Goal: Find contact information: Find contact information

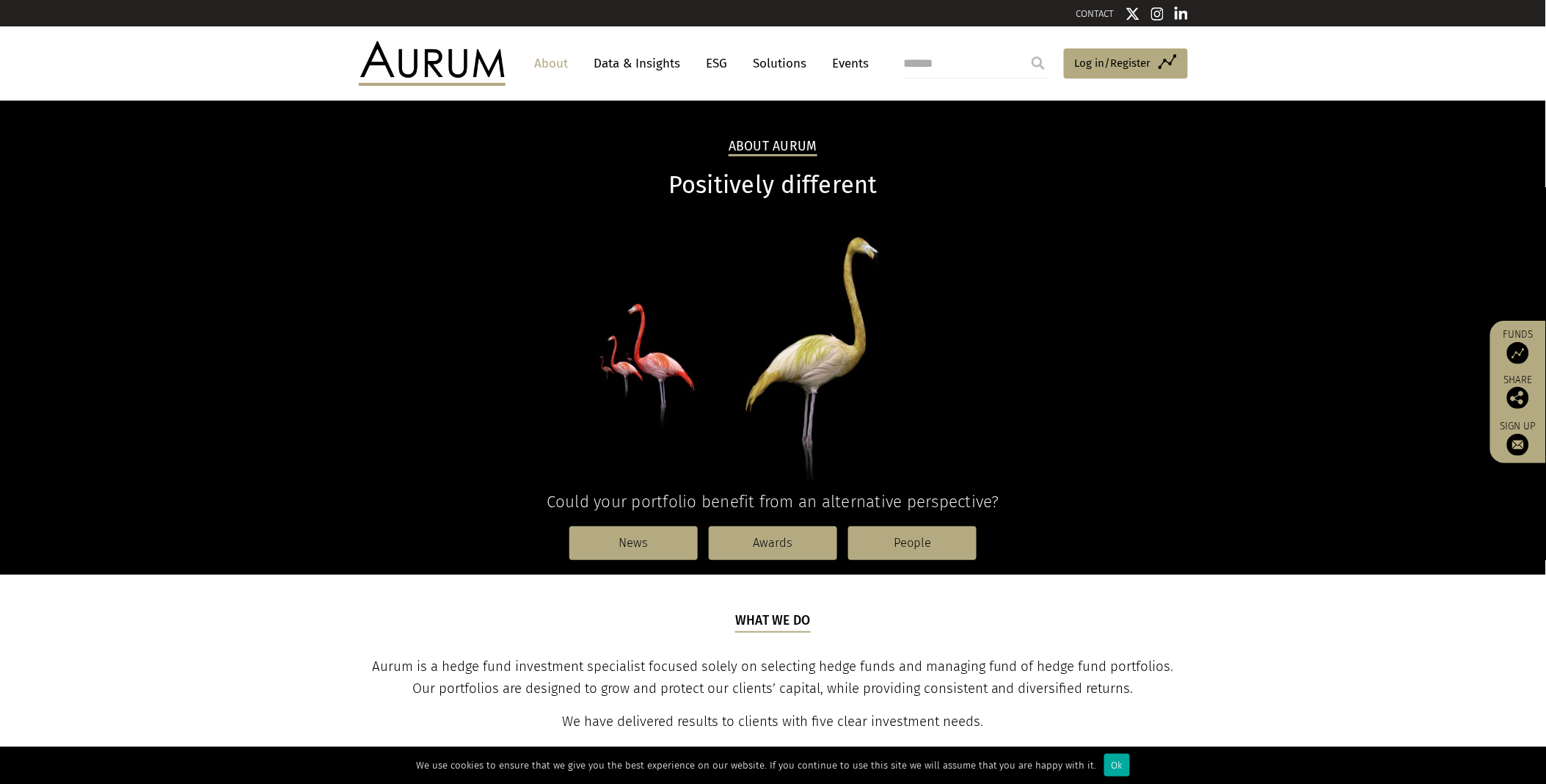
click at [1089, 10] on link "CONTACT" at bounding box center [1096, 13] width 38 height 11
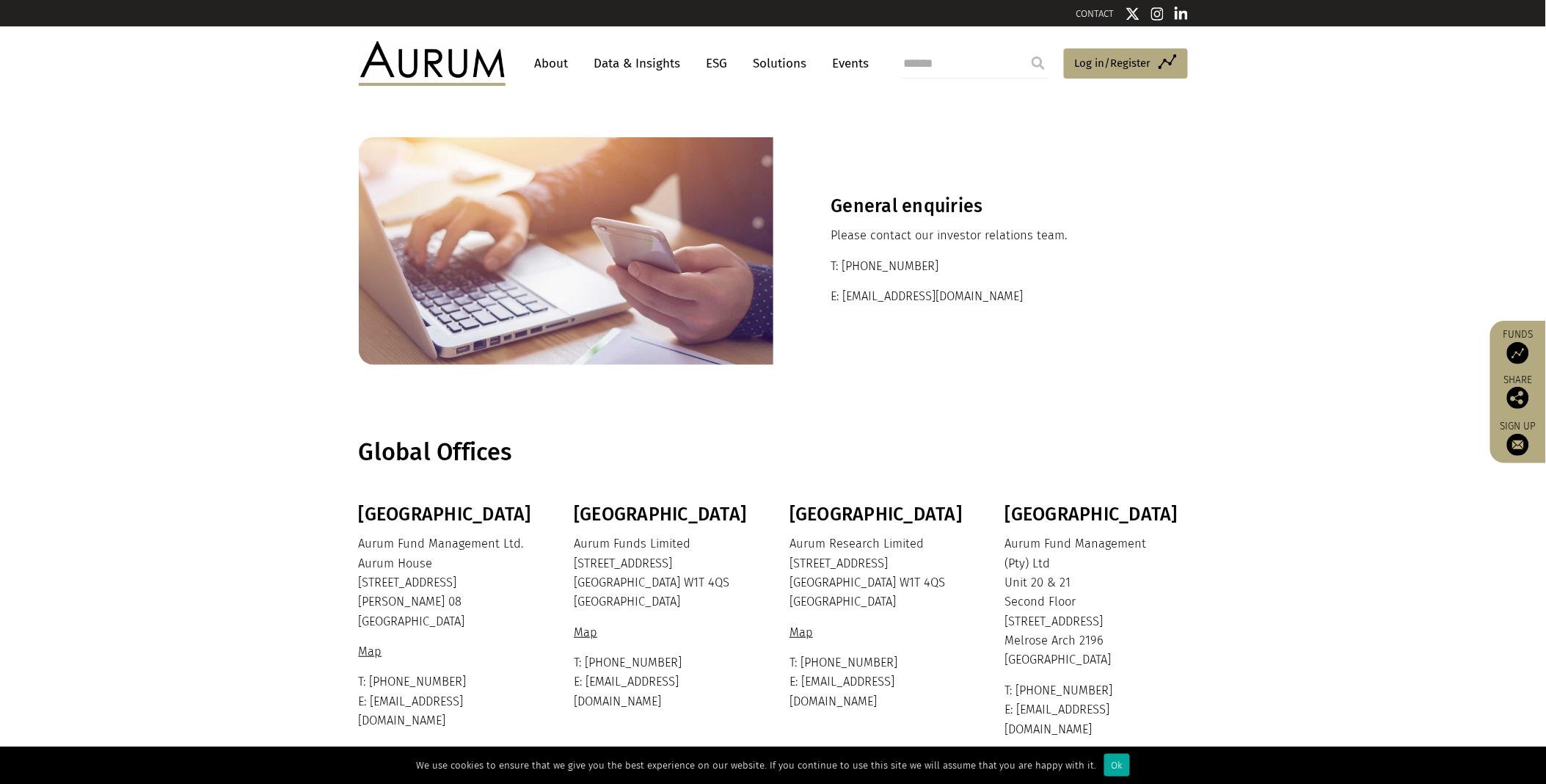
click at [552, 63] on link "About" at bounding box center [551, 63] width 48 height 27
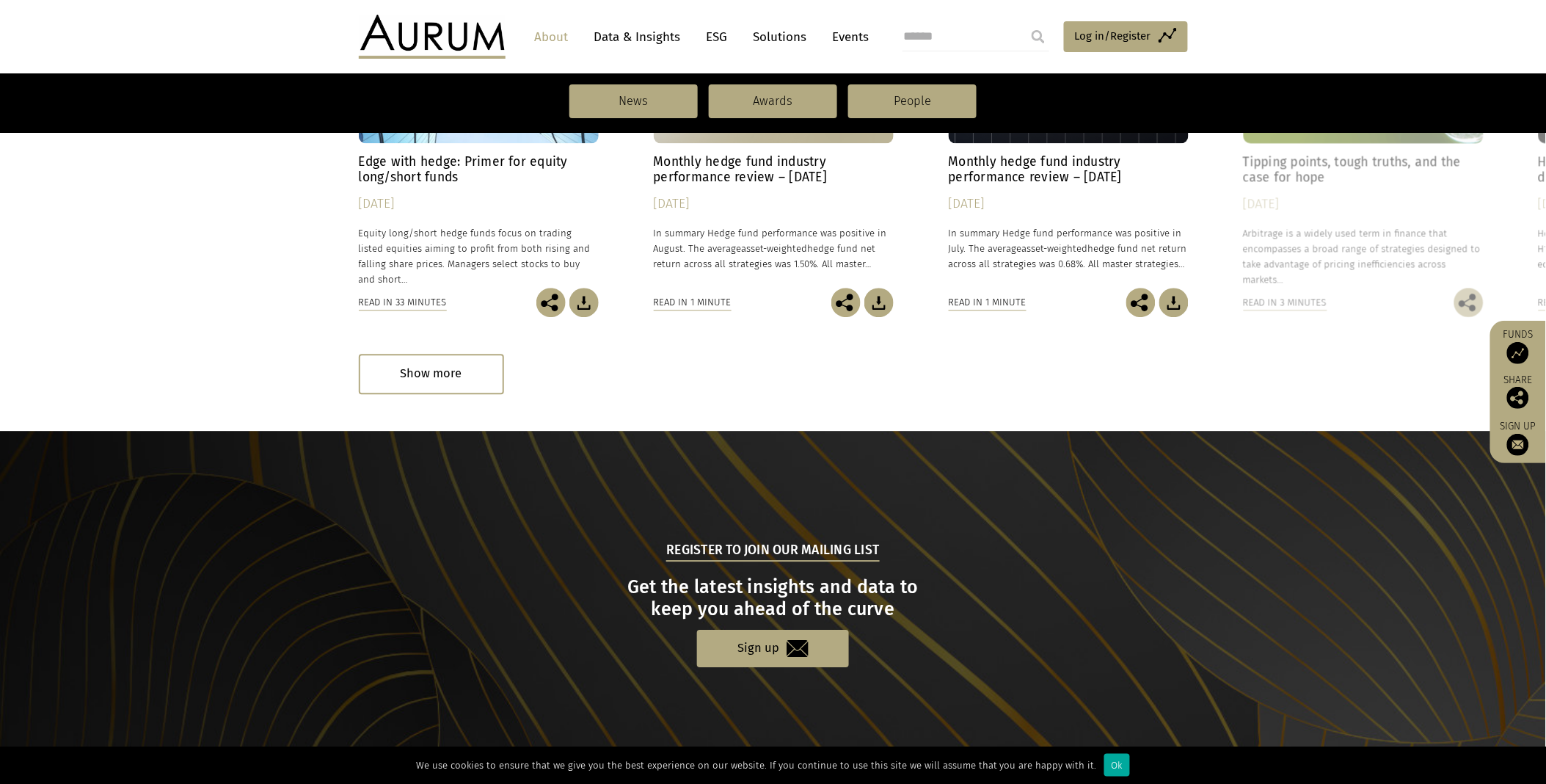
scroll to position [1411, 0]
